Goal: Information Seeking & Learning: Learn about a topic

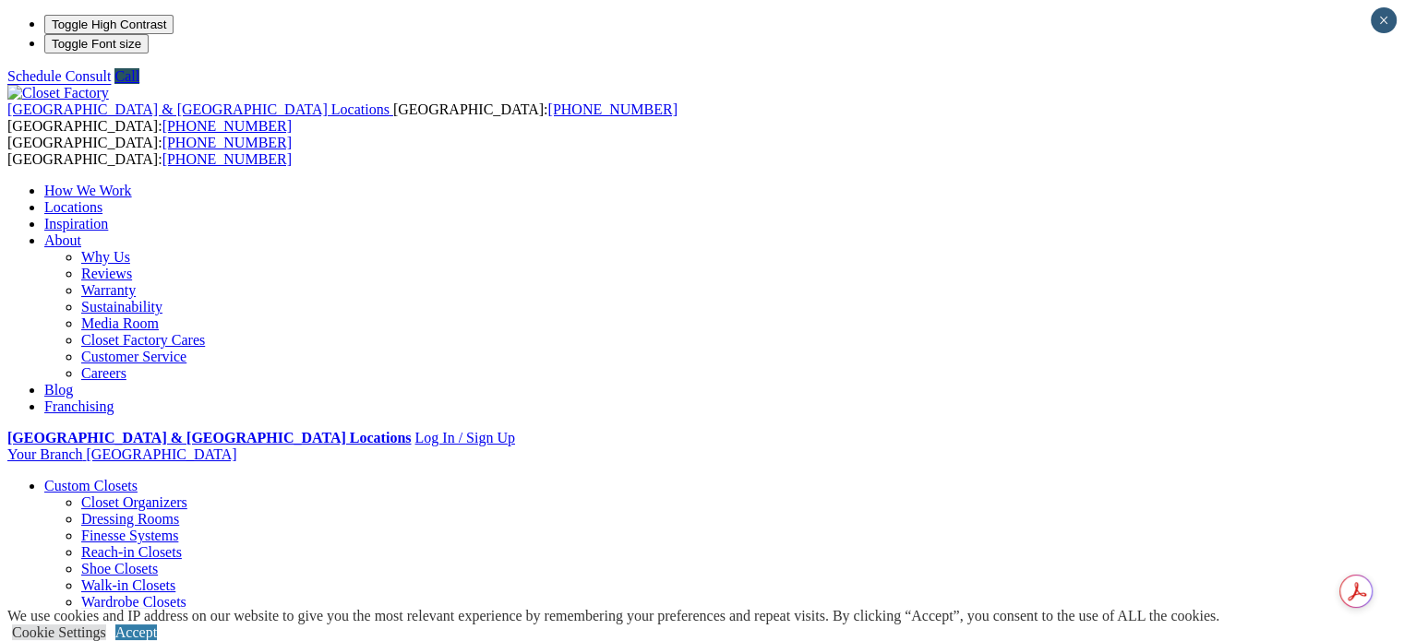
click at [126, 366] on link "Careers" at bounding box center [103, 374] width 45 height 16
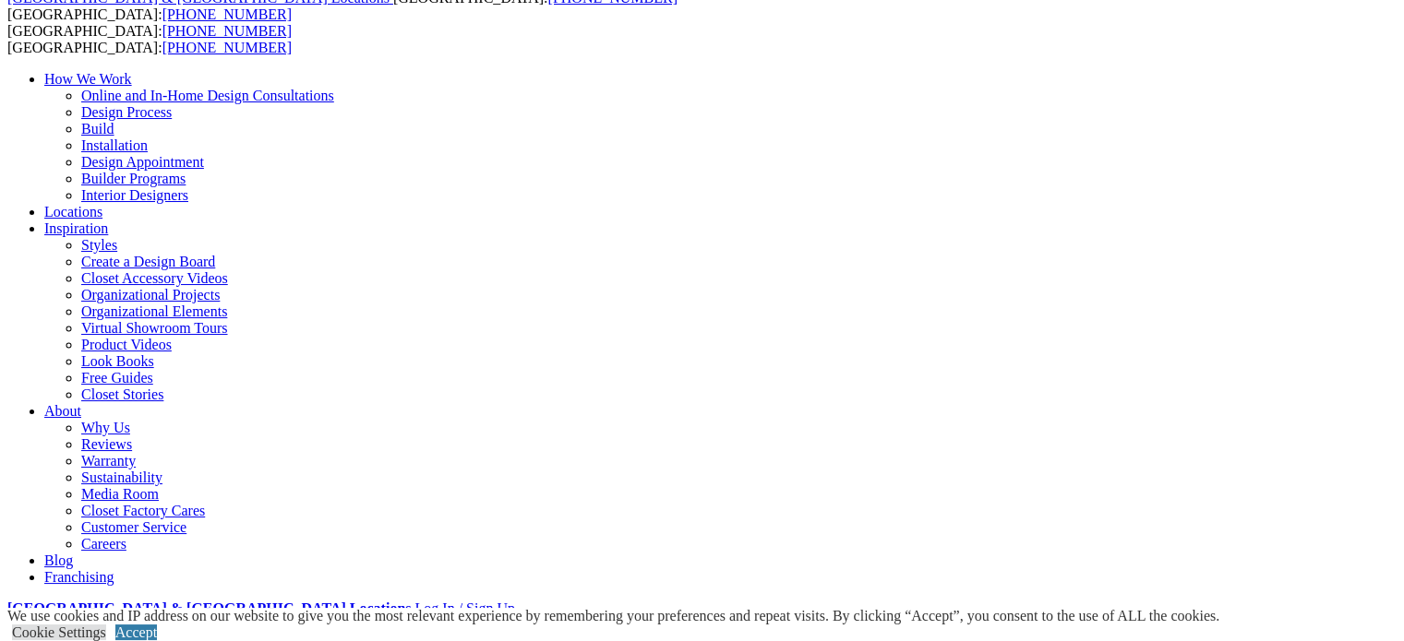
scroll to position [277, 0]
